Goal: Browse casually

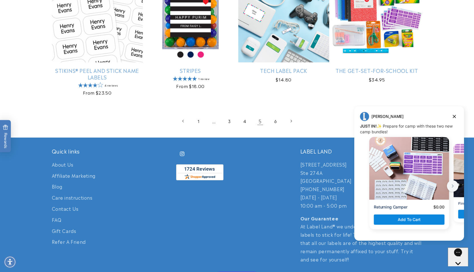
scroll to position [1232, 0]
